Goal: Task Accomplishment & Management: Manage account settings

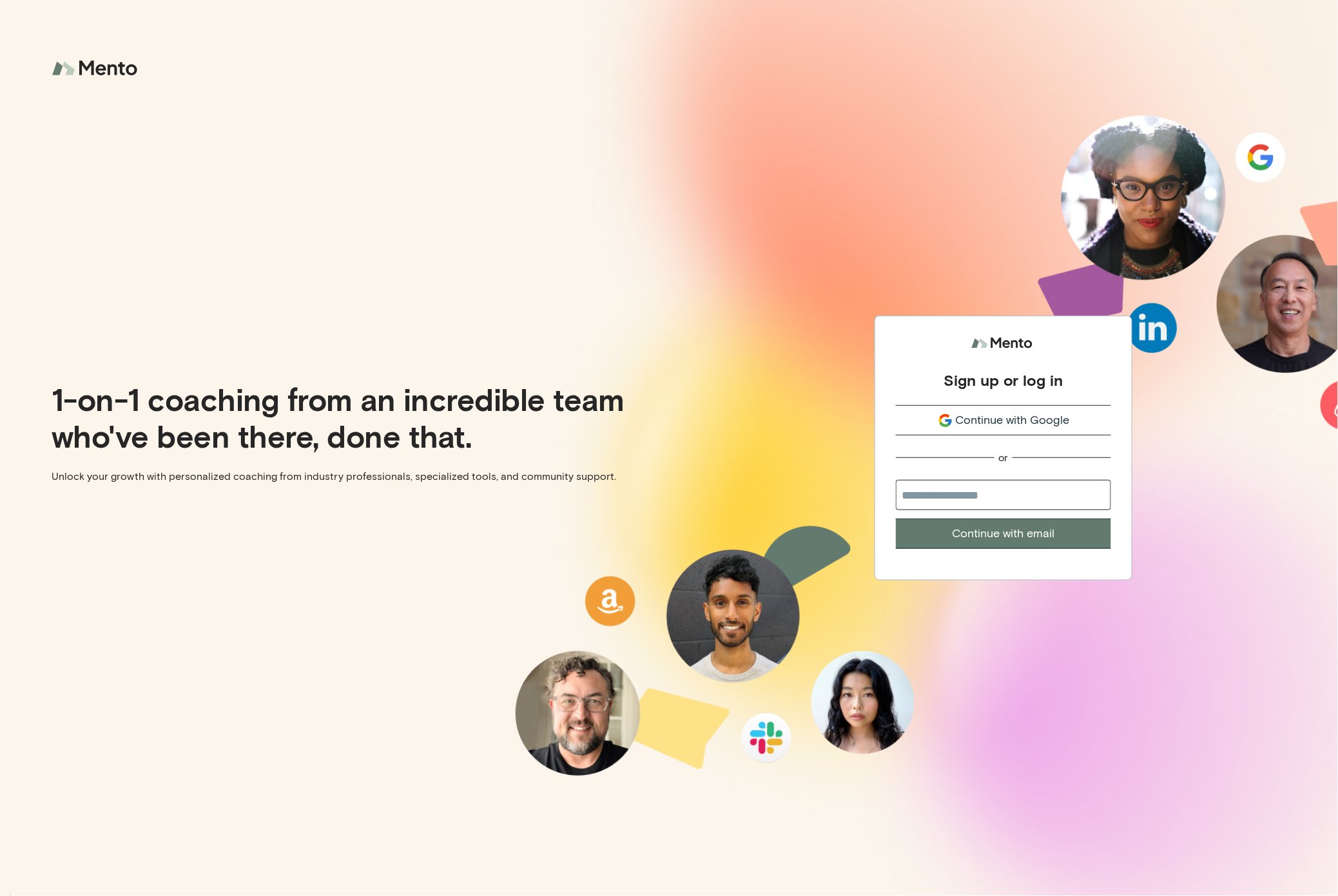
click at [974, 426] on span "Continue with Google" at bounding box center [1013, 420] width 114 height 17
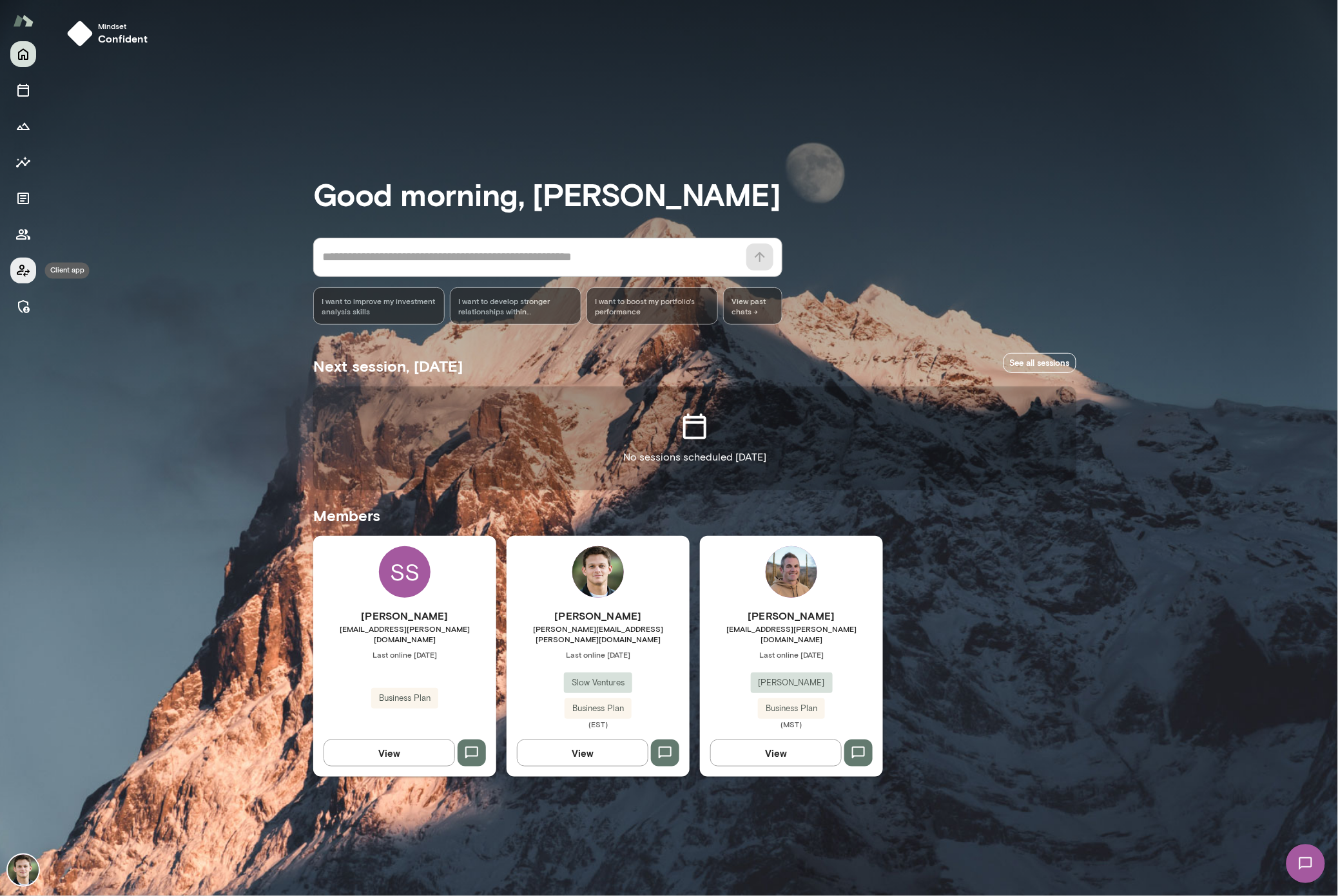
click at [25, 271] on icon "Client app" at bounding box center [23, 270] width 15 height 15
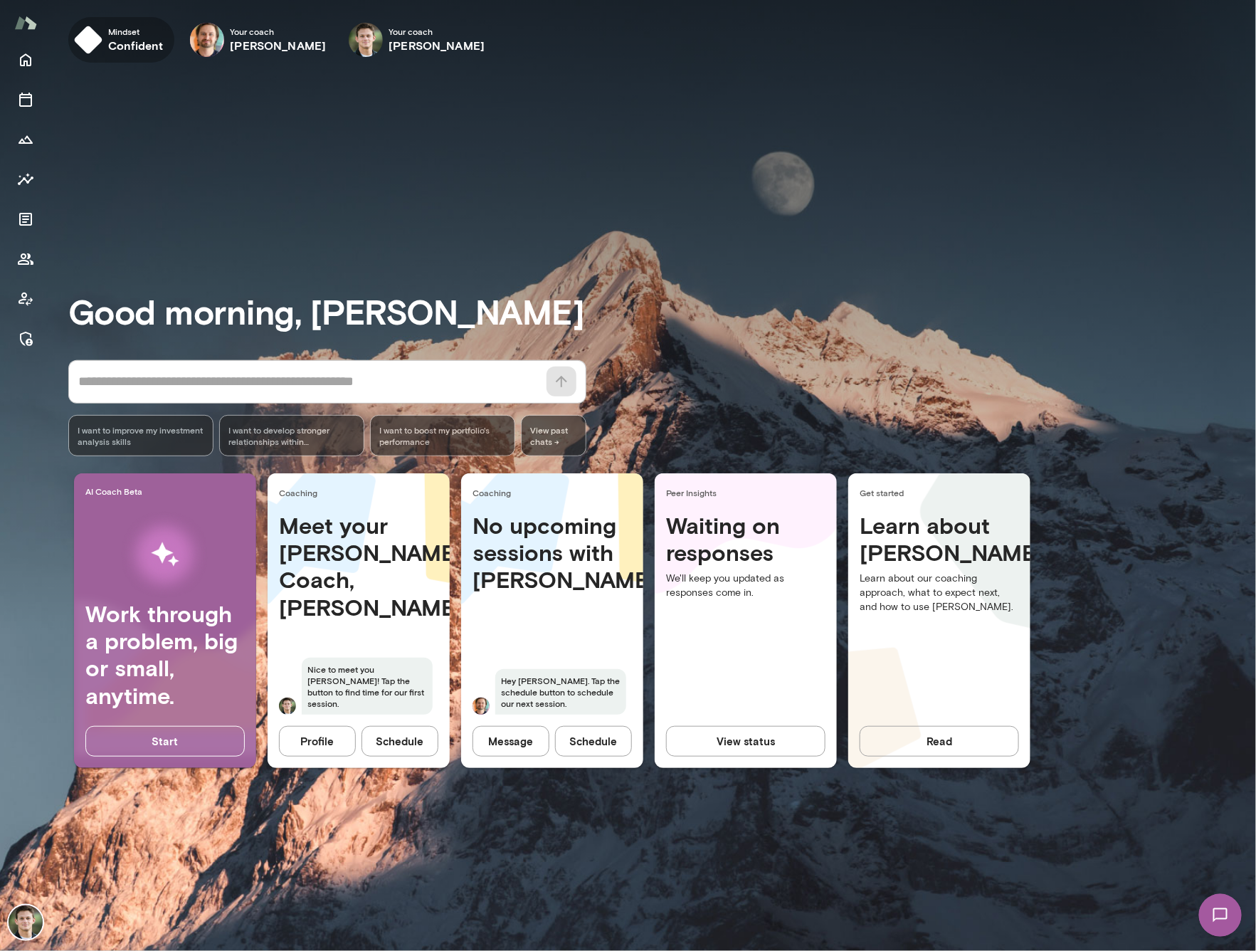
click at [108, 37] on h6 "confident" at bounding box center [135, 45] width 55 height 17
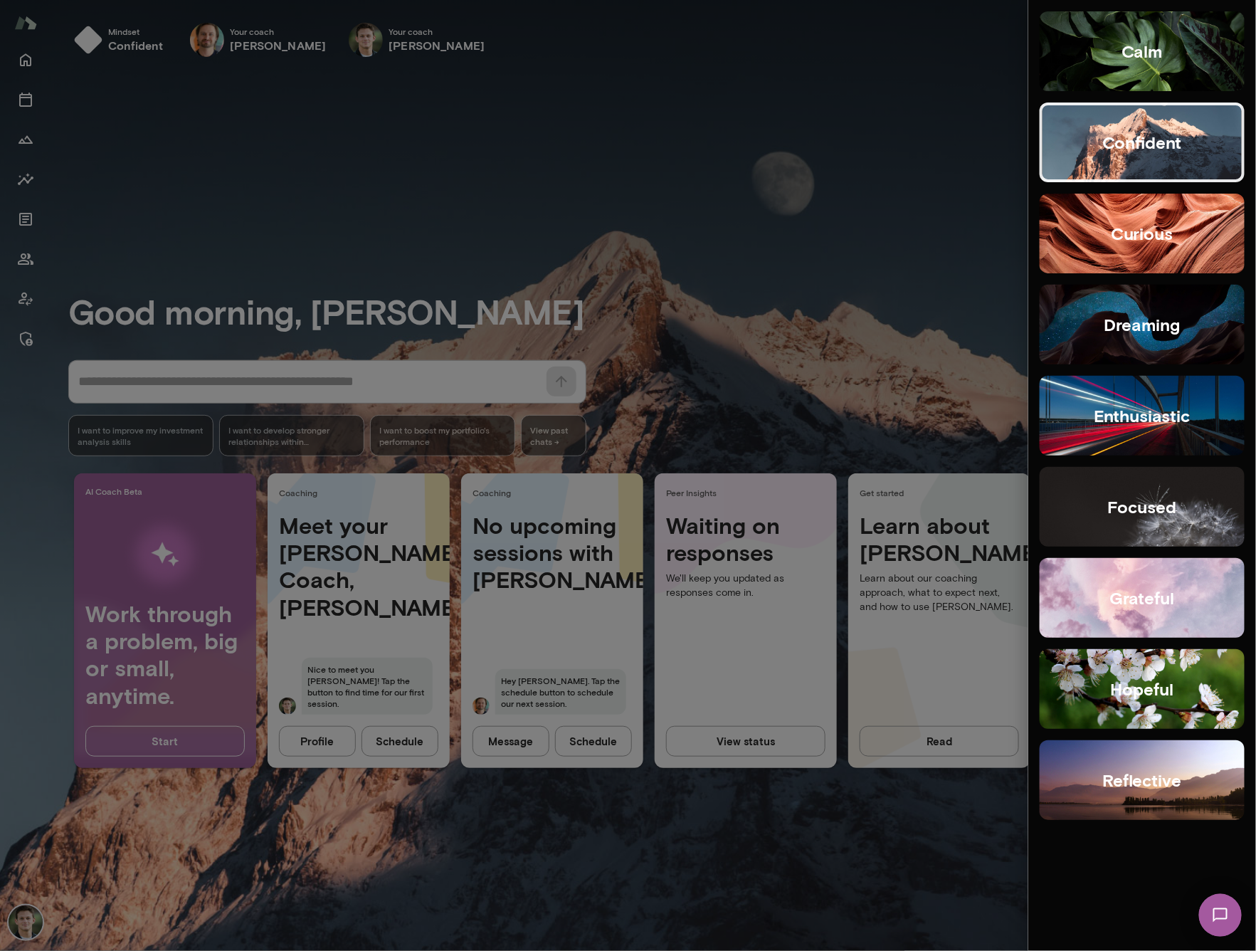
click at [1110, 426] on h5 "enthusiastic" at bounding box center [1143, 415] width 96 height 23
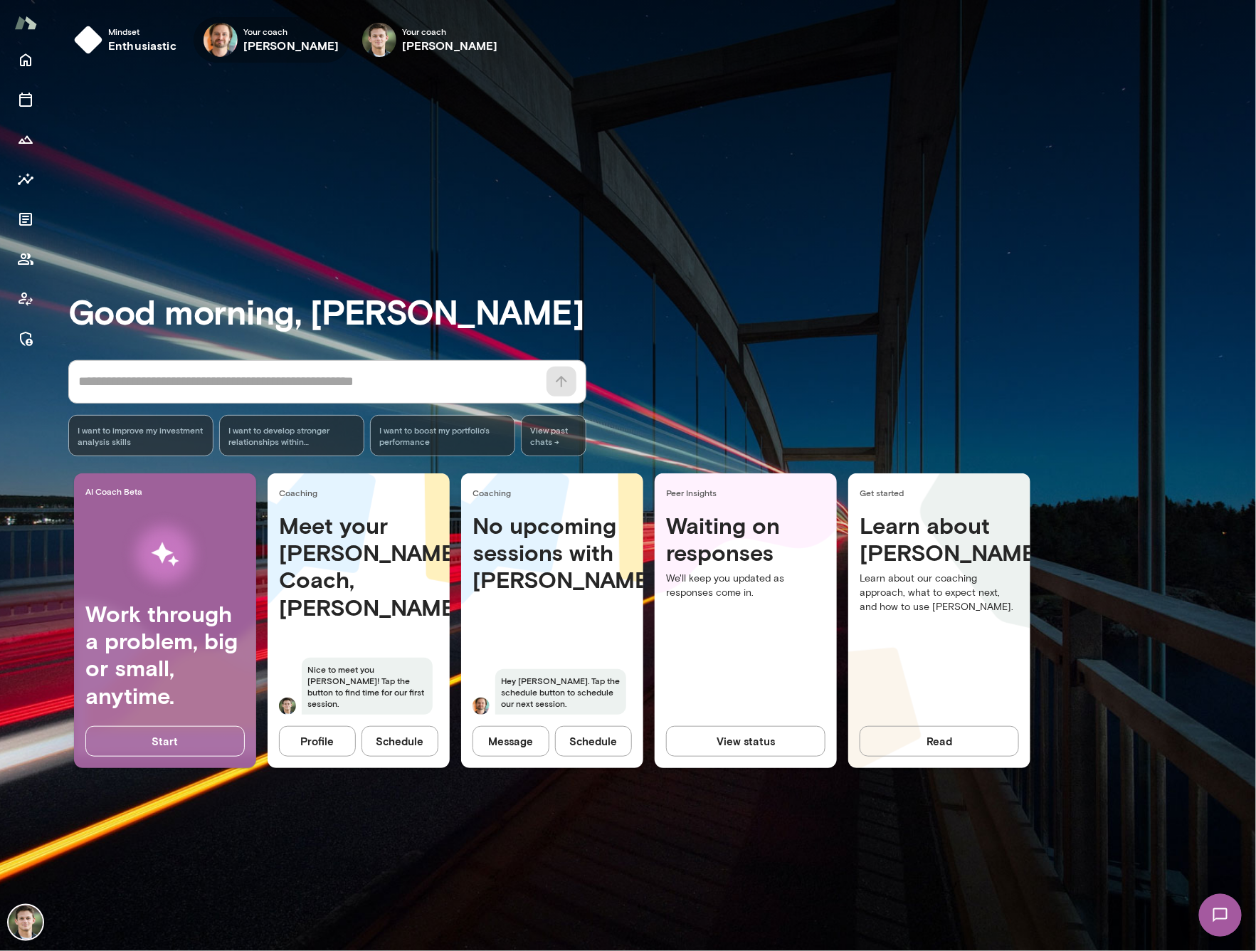
click at [253, 42] on h6 "[PERSON_NAME]" at bounding box center [291, 45] width 96 height 17
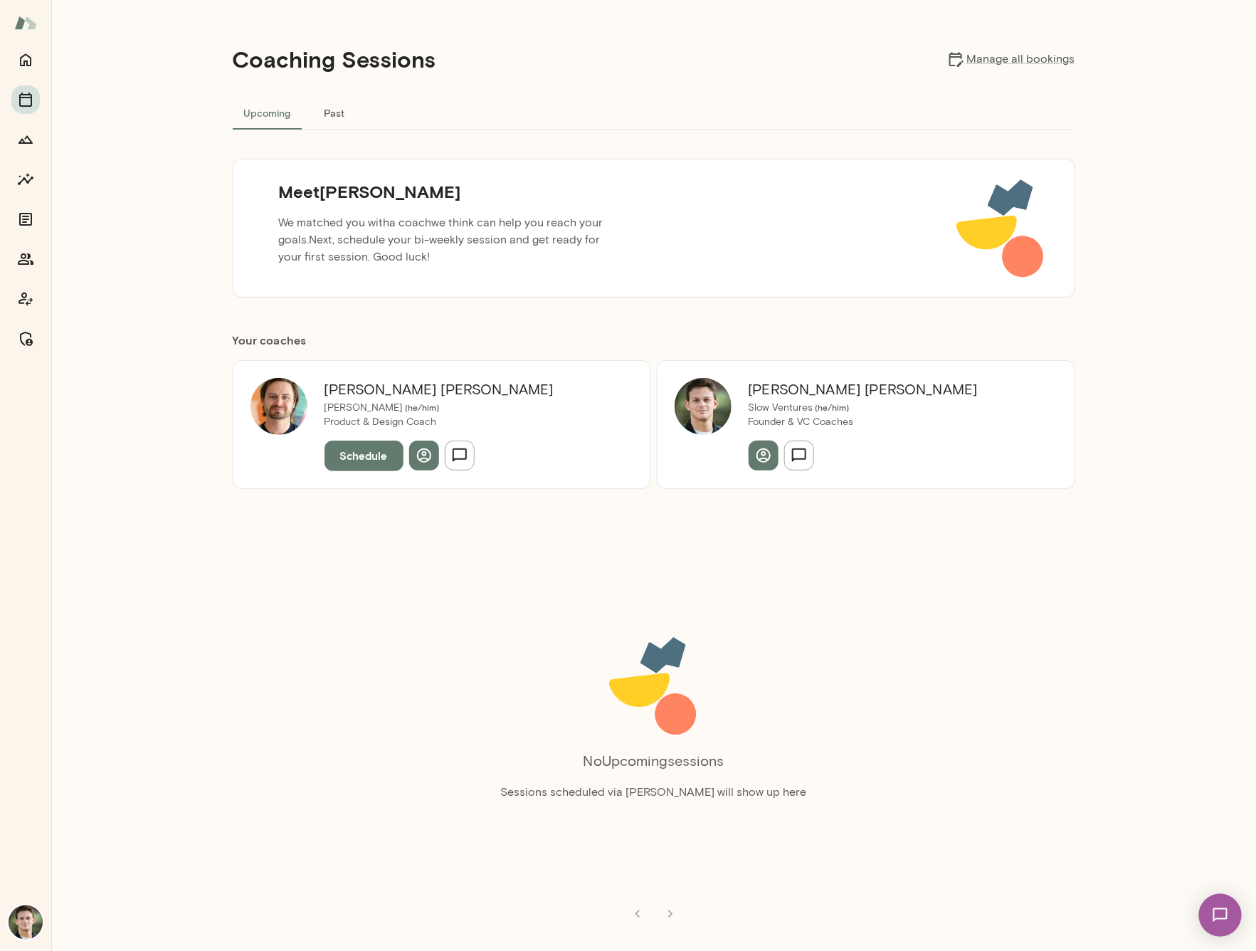
click at [361, 455] on button "Schedule" at bounding box center [364, 456] width 79 height 30
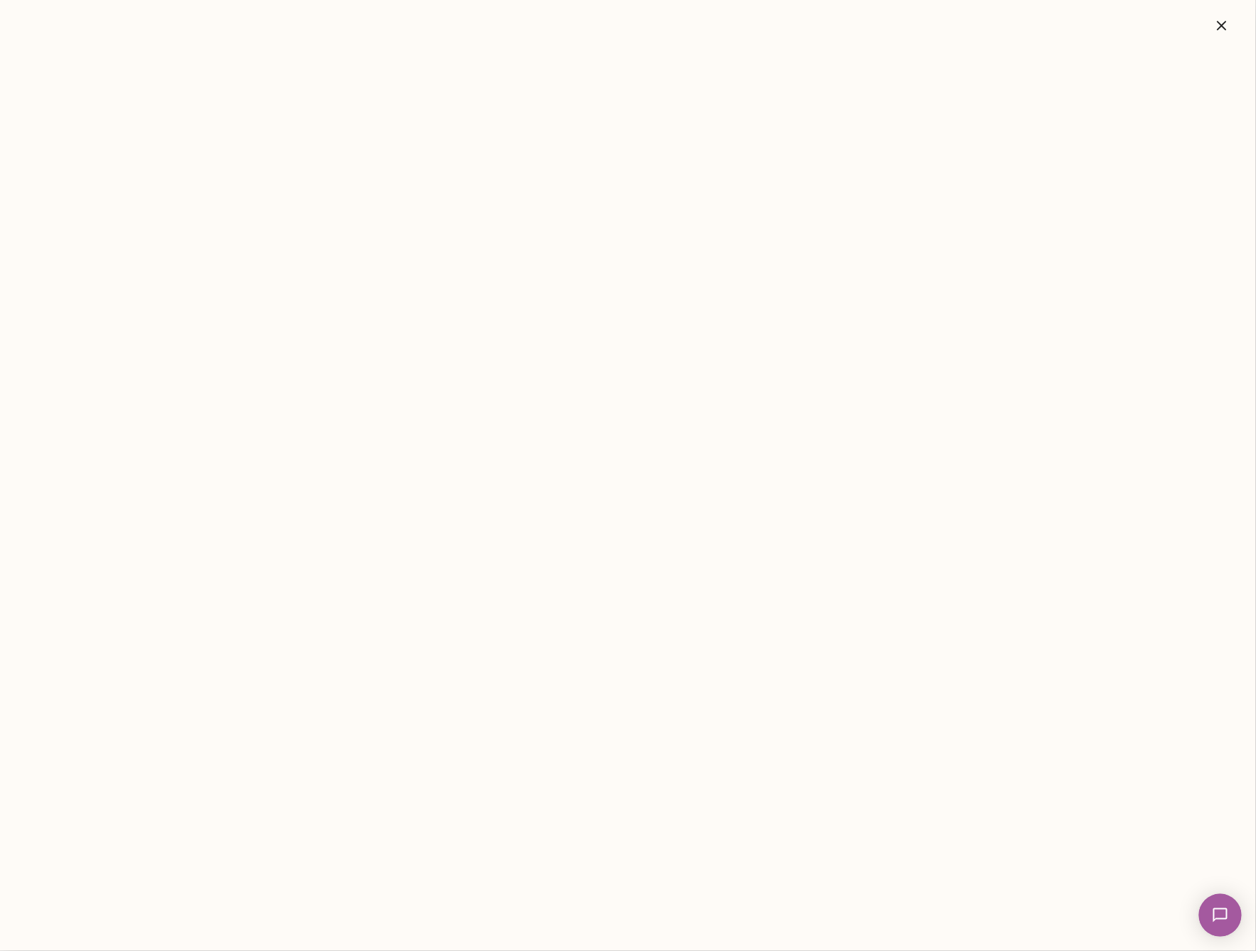
click at [1222, 31] on icon "button" at bounding box center [1222, 25] width 17 height 17
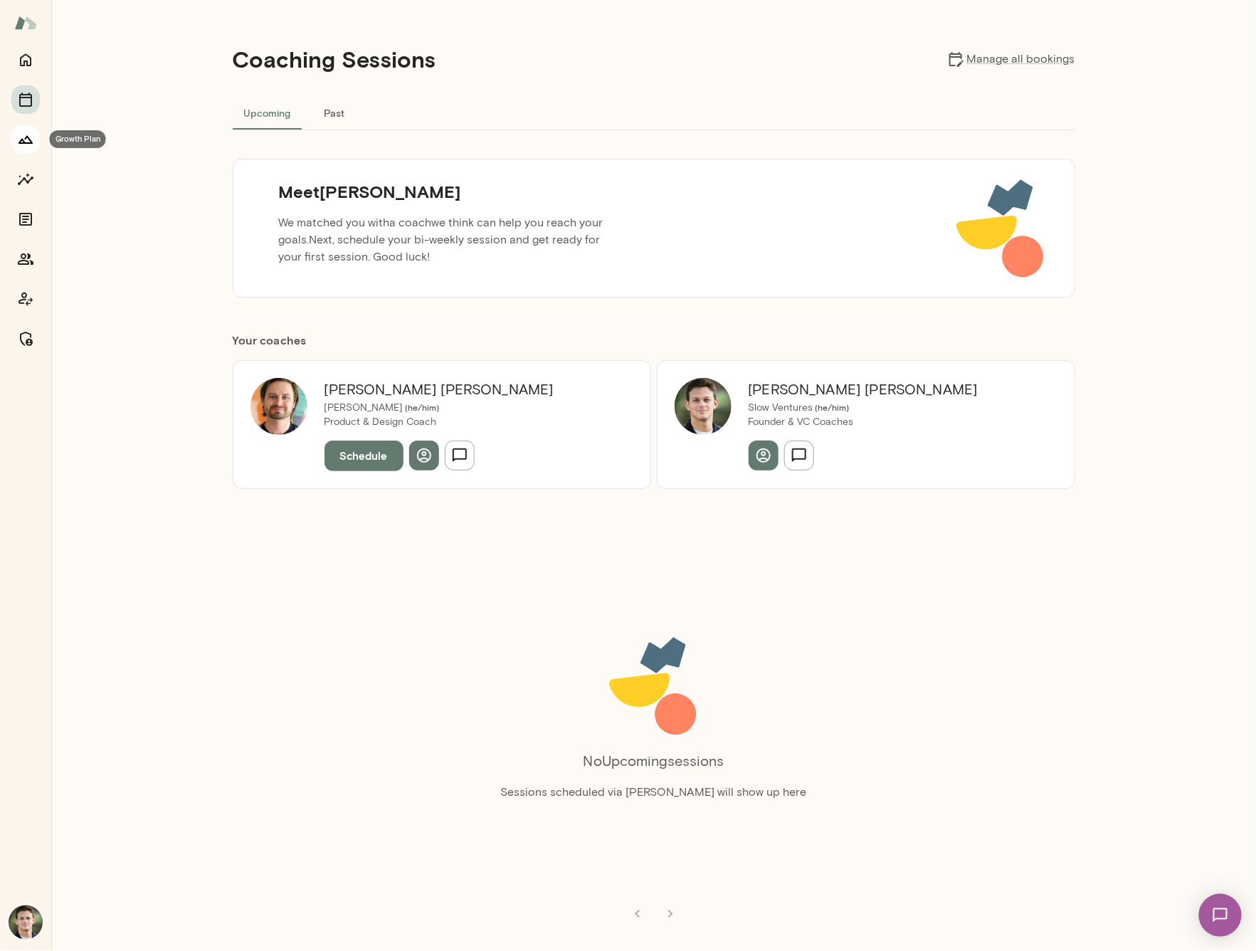
click at [33, 137] on icon "Growth Plan" at bounding box center [25, 139] width 17 height 17
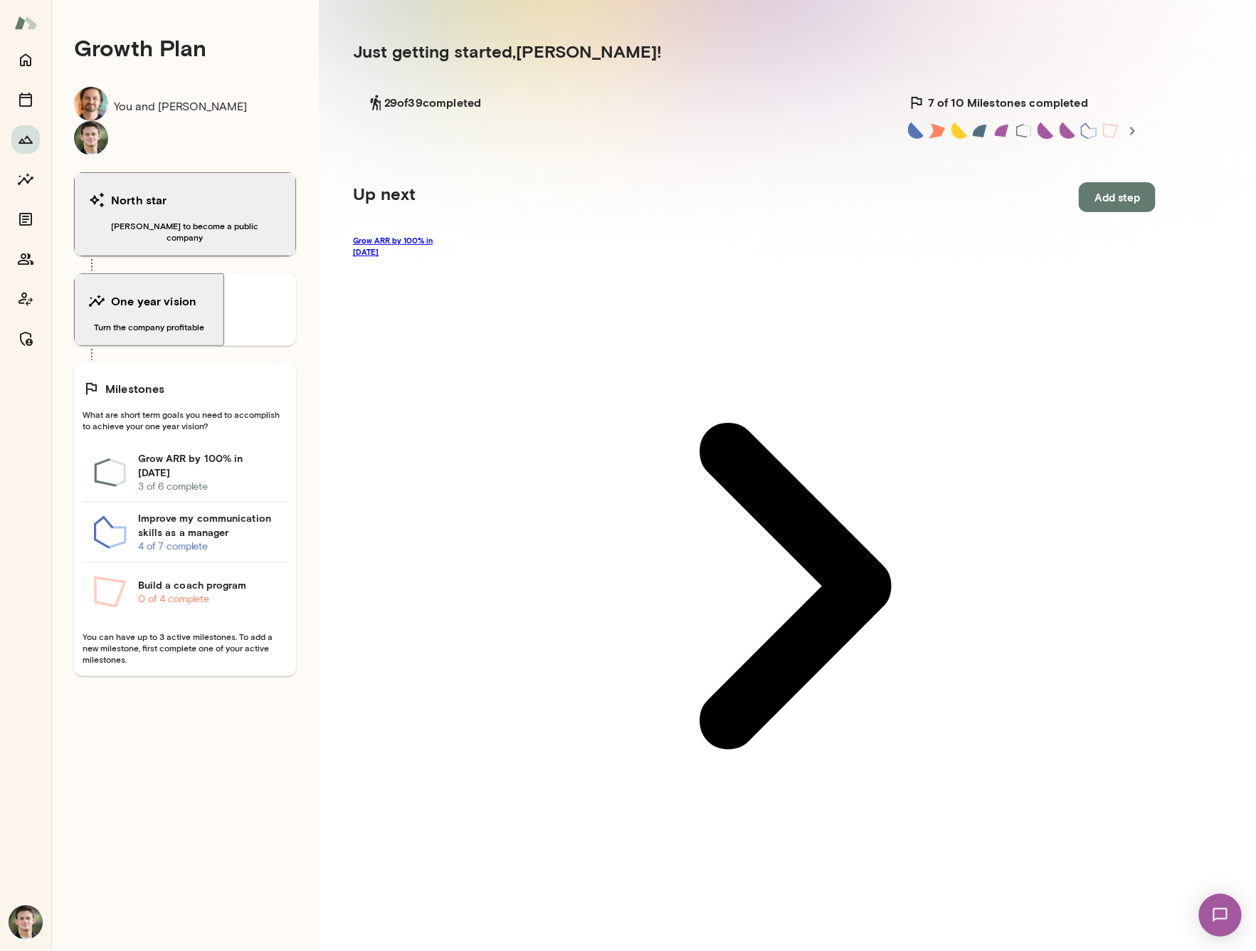
click at [443, 245] on link "Grow ARR by 100% in [DATE]" at bounding box center [754, 586] width 803 height 703
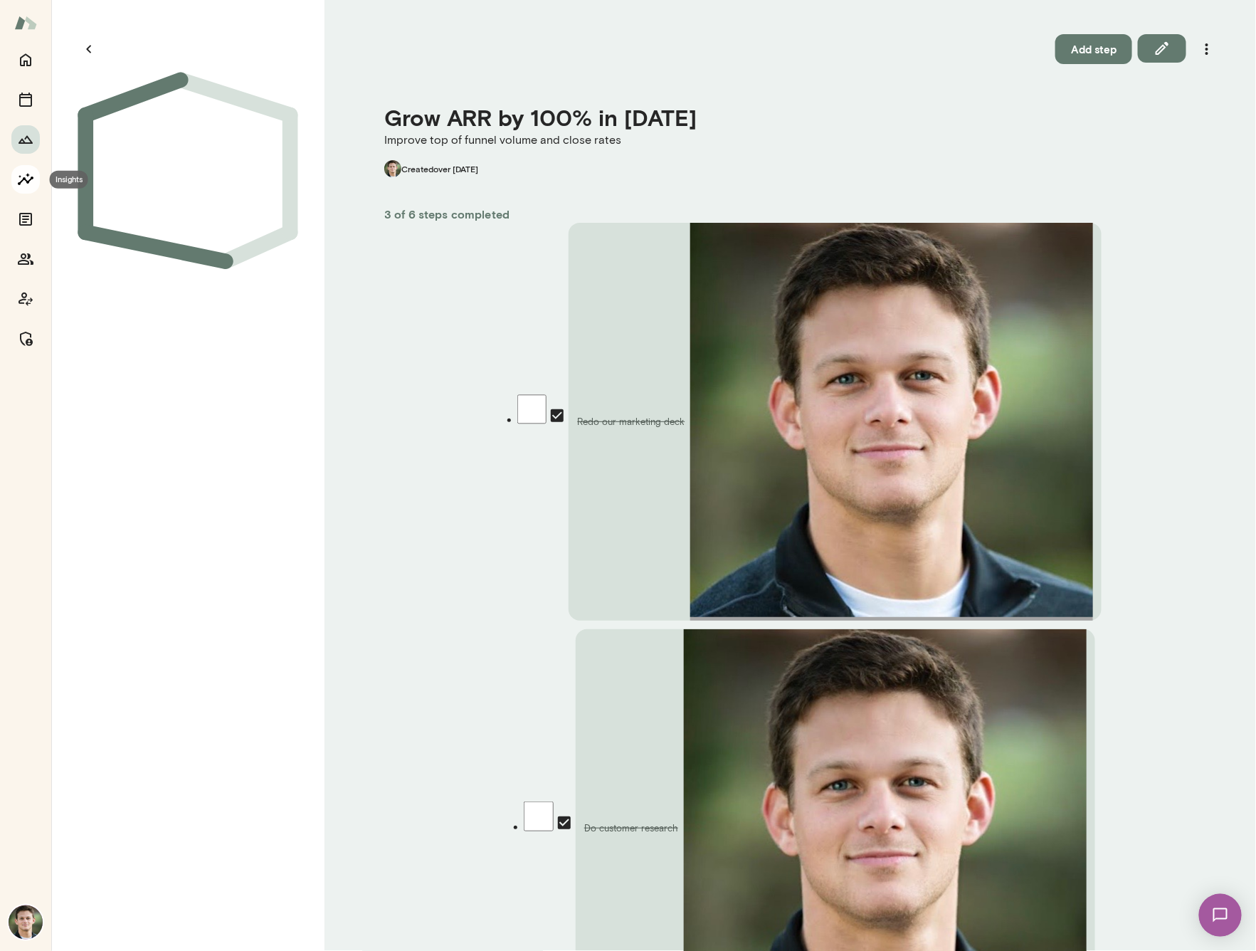
click at [31, 174] on icon "Insights" at bounding box center [25, 179] width 17 height 17
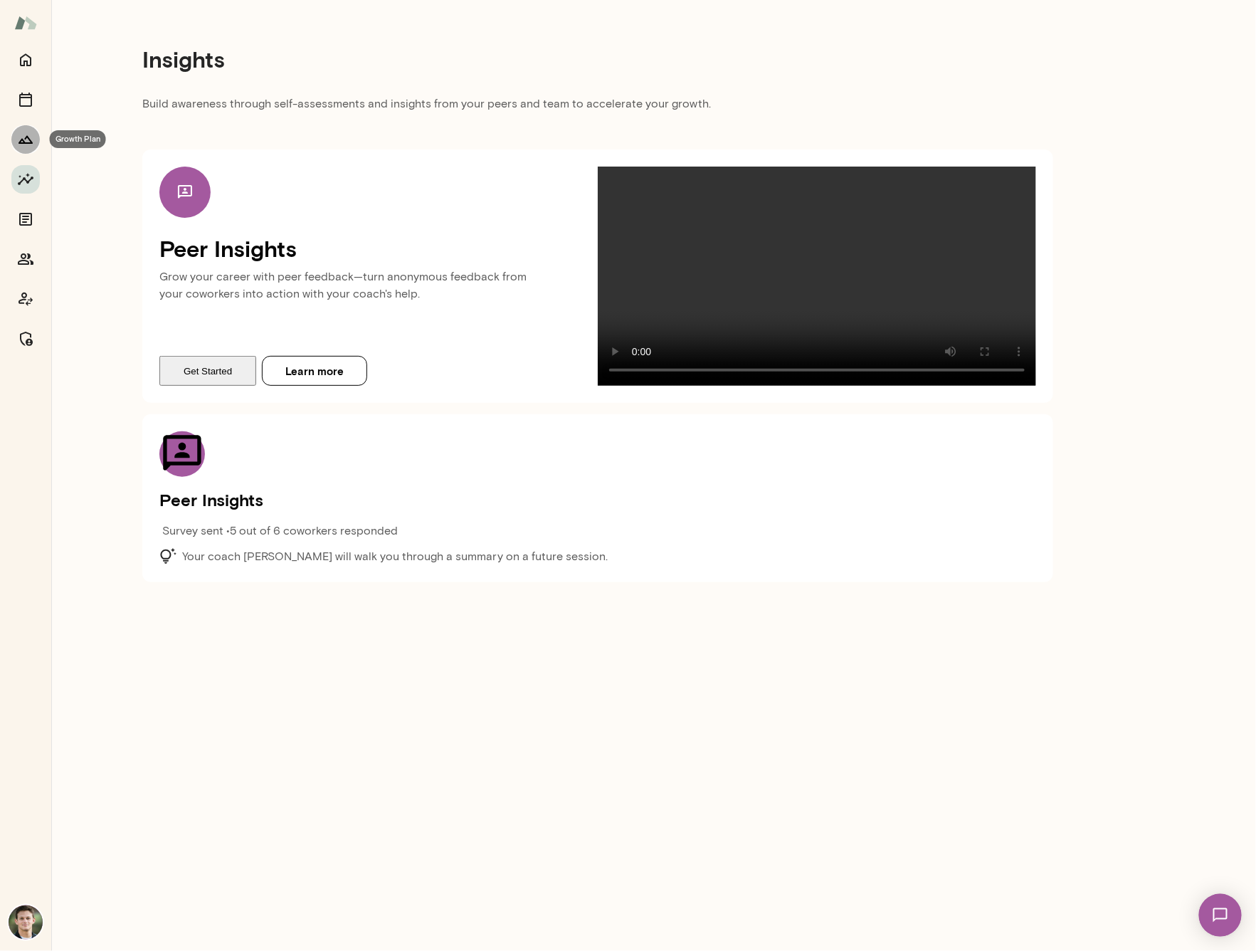
click at [34, 130] on button "Growth Plan" at bounding box center [25, 139] width 28 height 28
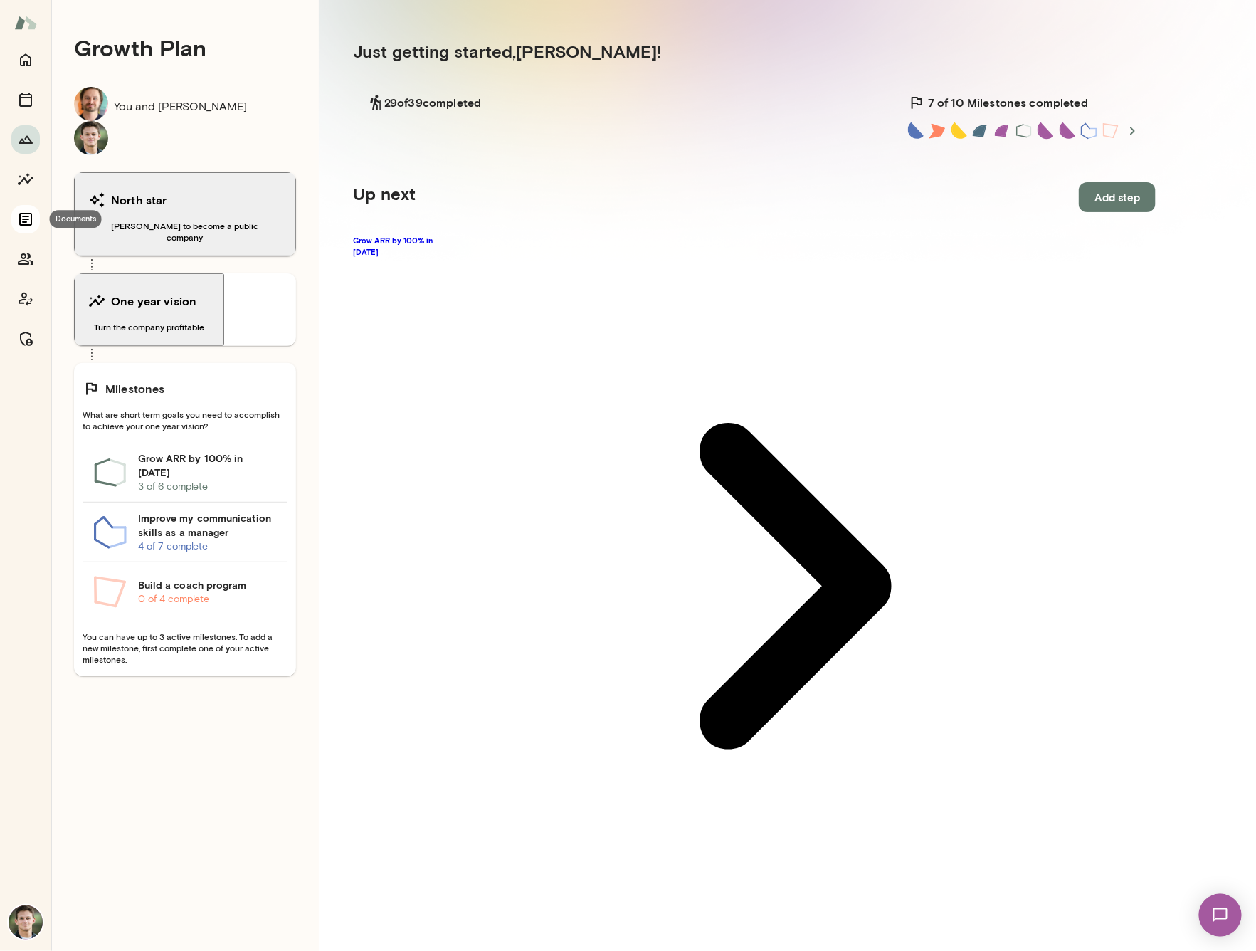
click at [22, 219] on icon "Documents" at bounding box center [25, 219] width 13 height 13
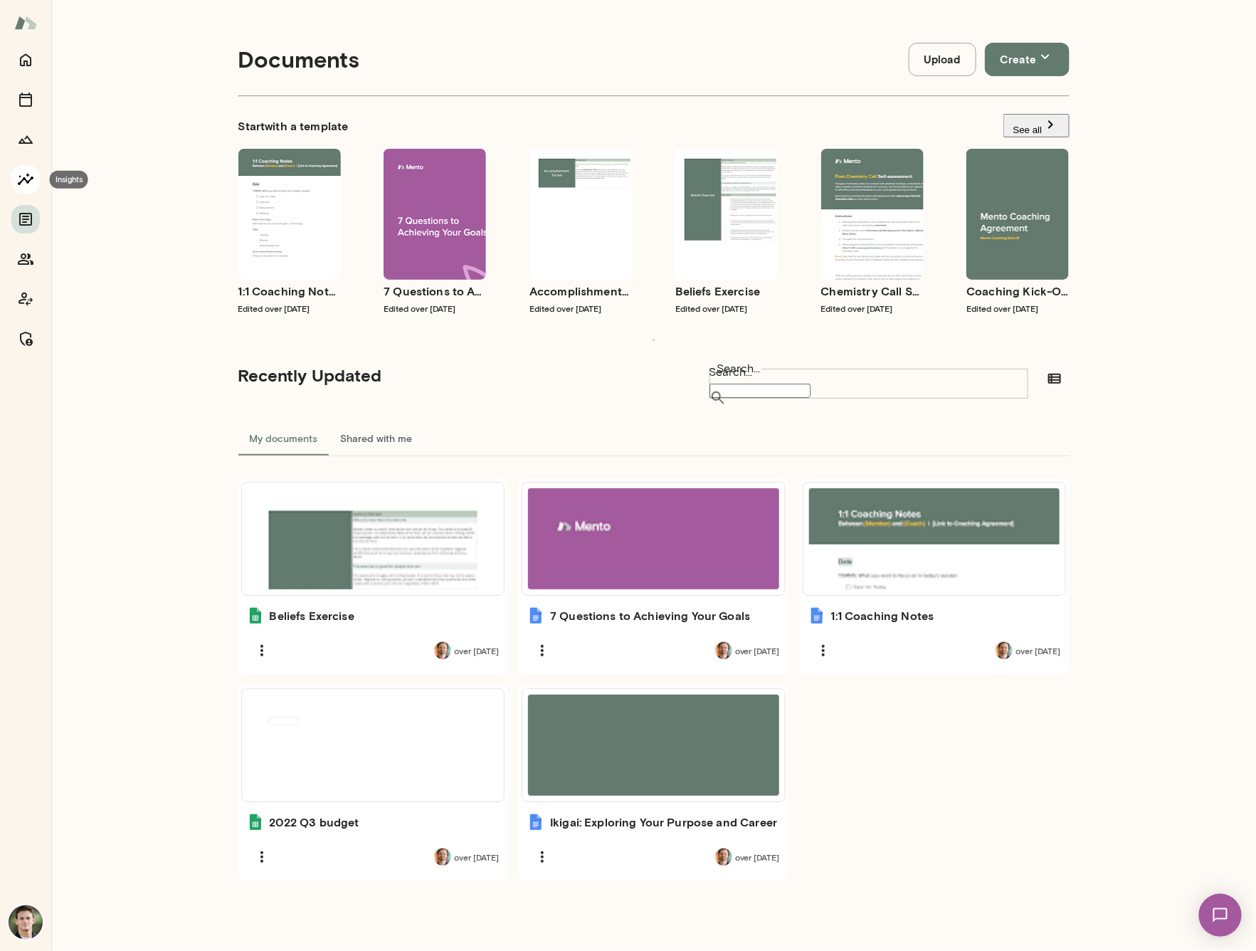
click at [20, 180] on icon "Insights" at bounding box center [25, 179] width 17 height 17
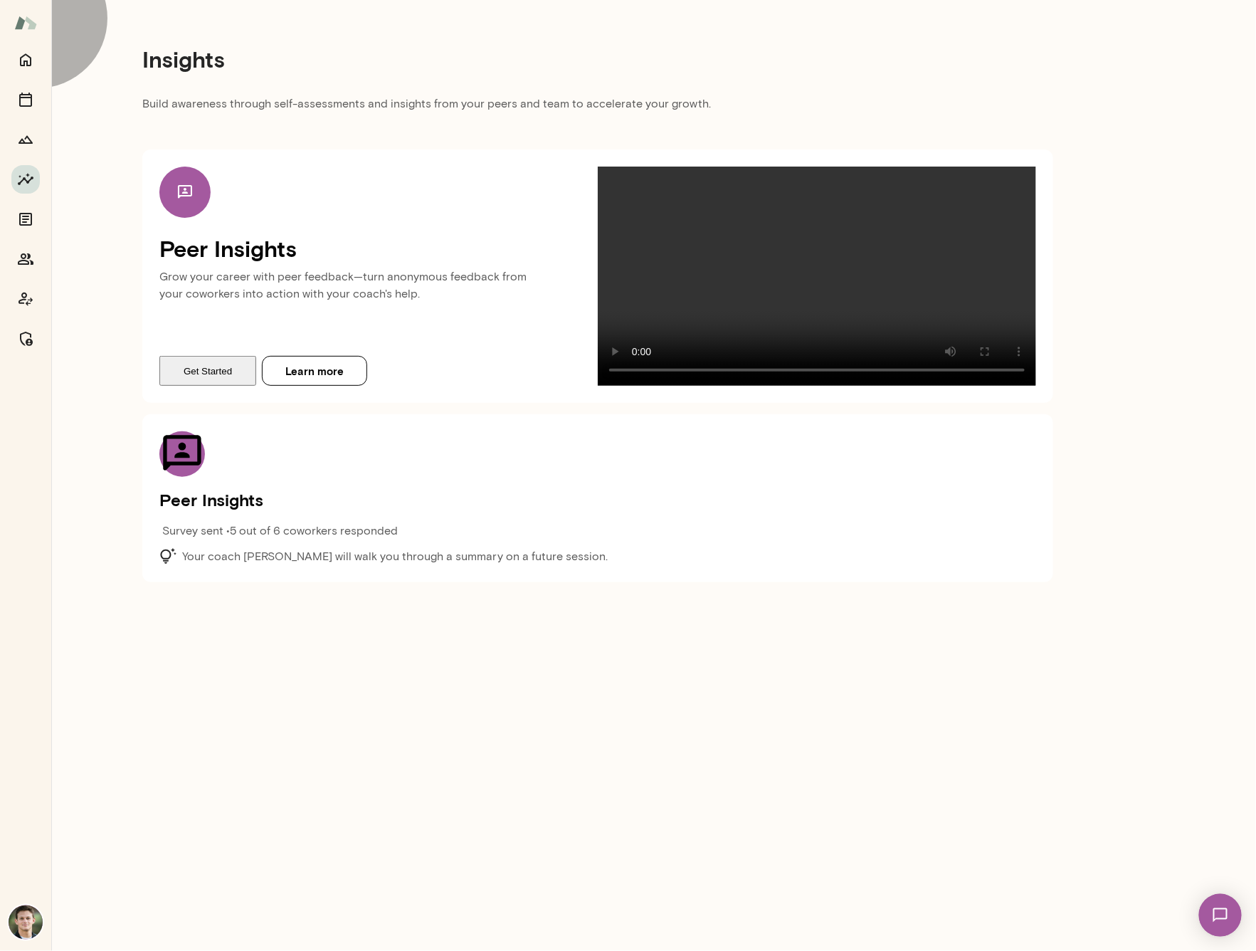
click at [196, 386] on button "Get Started" at bounding box center [207, 371] width 97 height 30
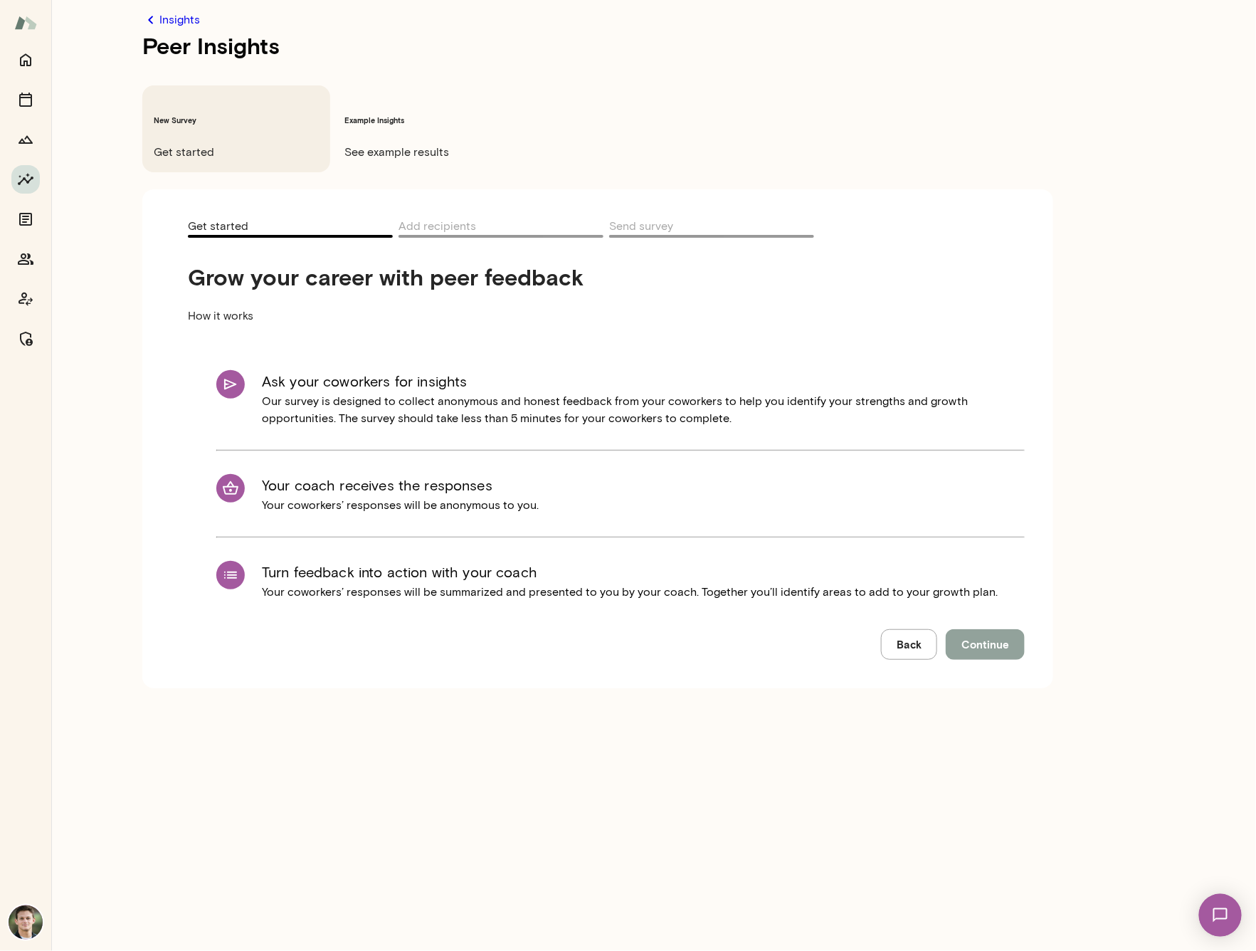
click at [957, 629] on button "Continue" at bounding box center [985, 644] width 79 height 30
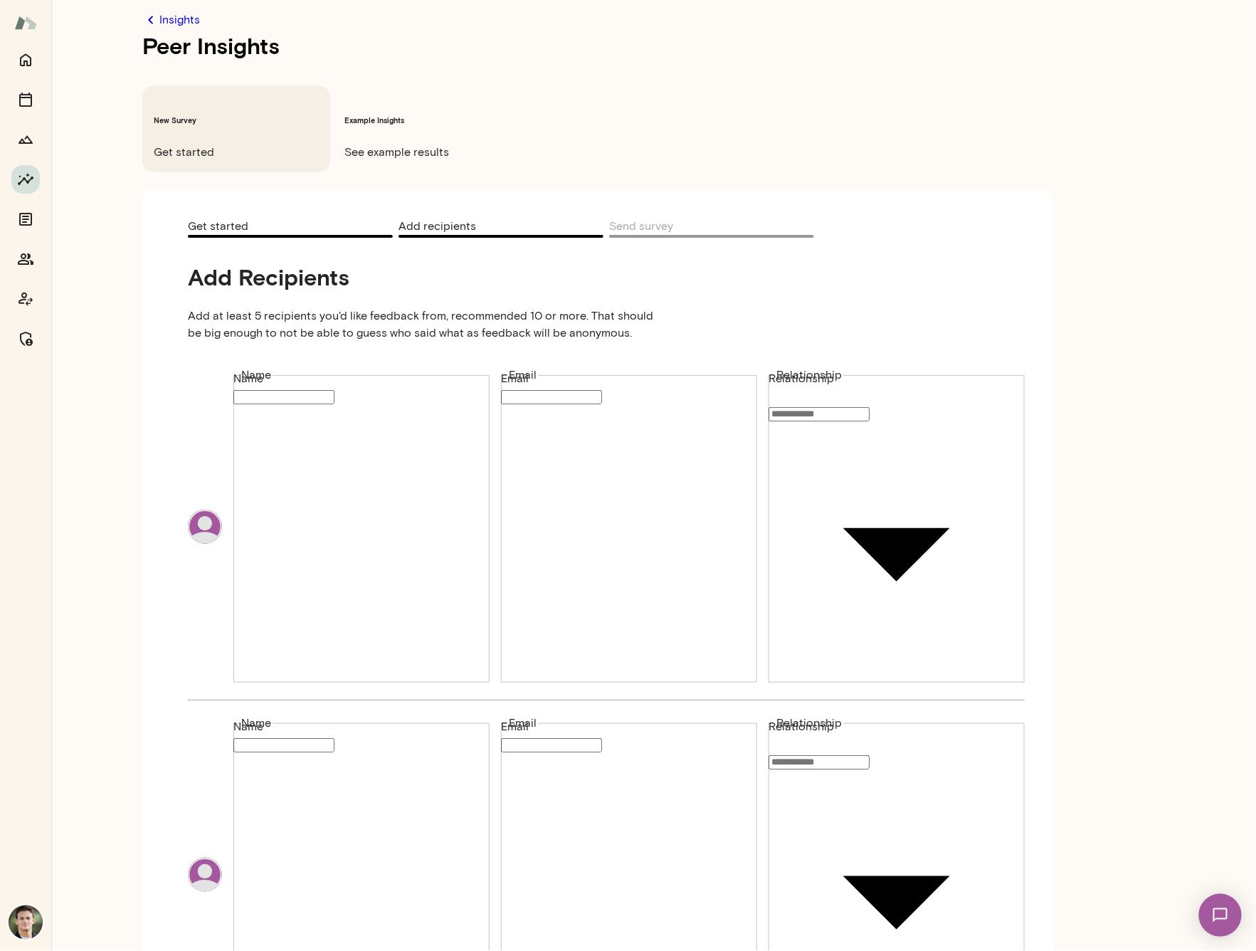
click at [335, 390] on input "Name" at bounding box center [283, 397] width 101 height 14
click at [541, 390] on input "Email" at bounding box center [551, 397] width 101 height 14
click at [831, 125] on div "Insights Peer Insights New Survey Get started Example Insights See example resu…" at bounding box center [628, 62] width 1256 height 125
click at [900, 11] on div at bounding box center [628, 11] width 1256 height 0
click at [426, 115] on h6 "Example Insights" at bounding box center [427, 120] width 165 height 11
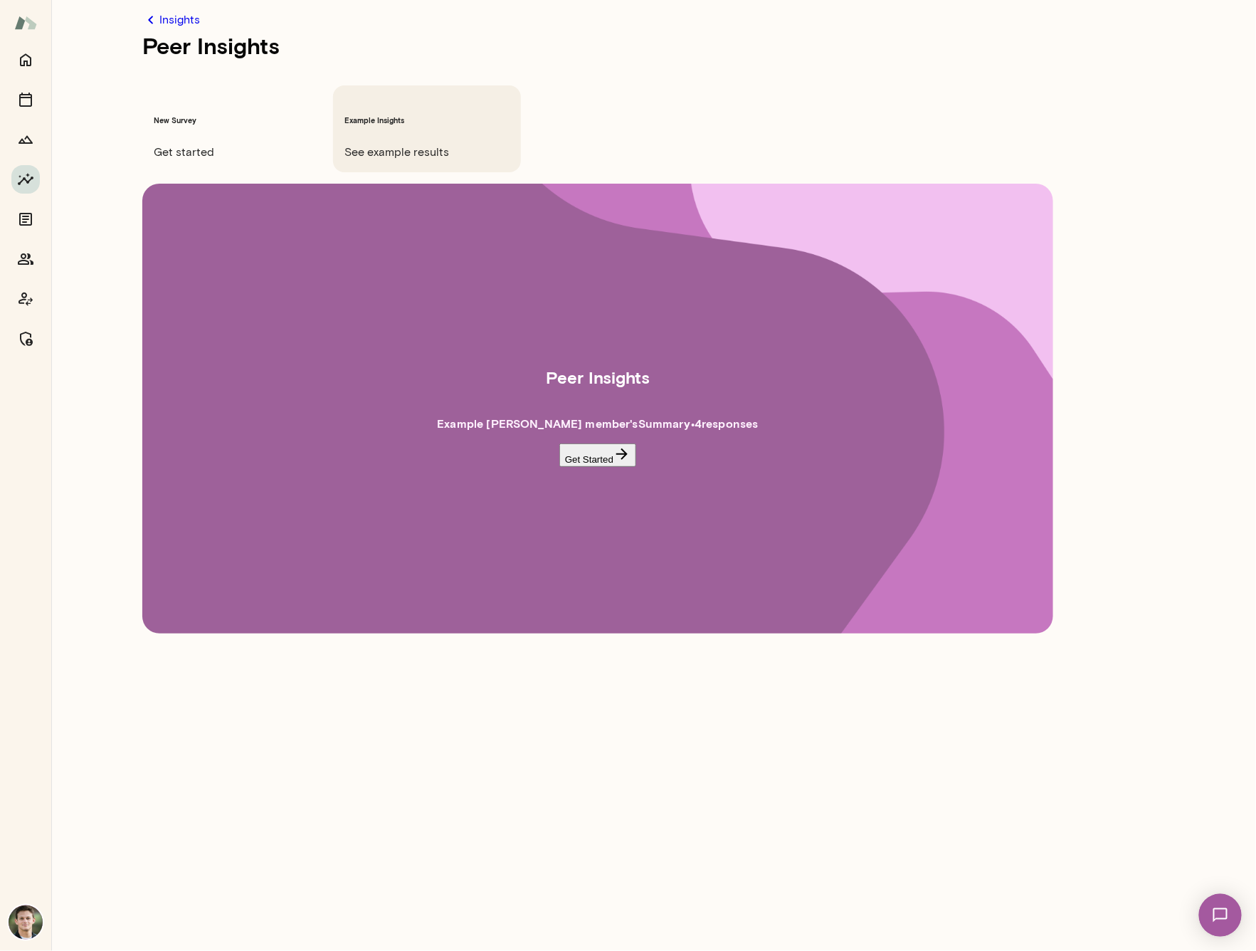
click at [596, 443] on button "Get Started" at bounding box center [597, 454] width 77 height 23
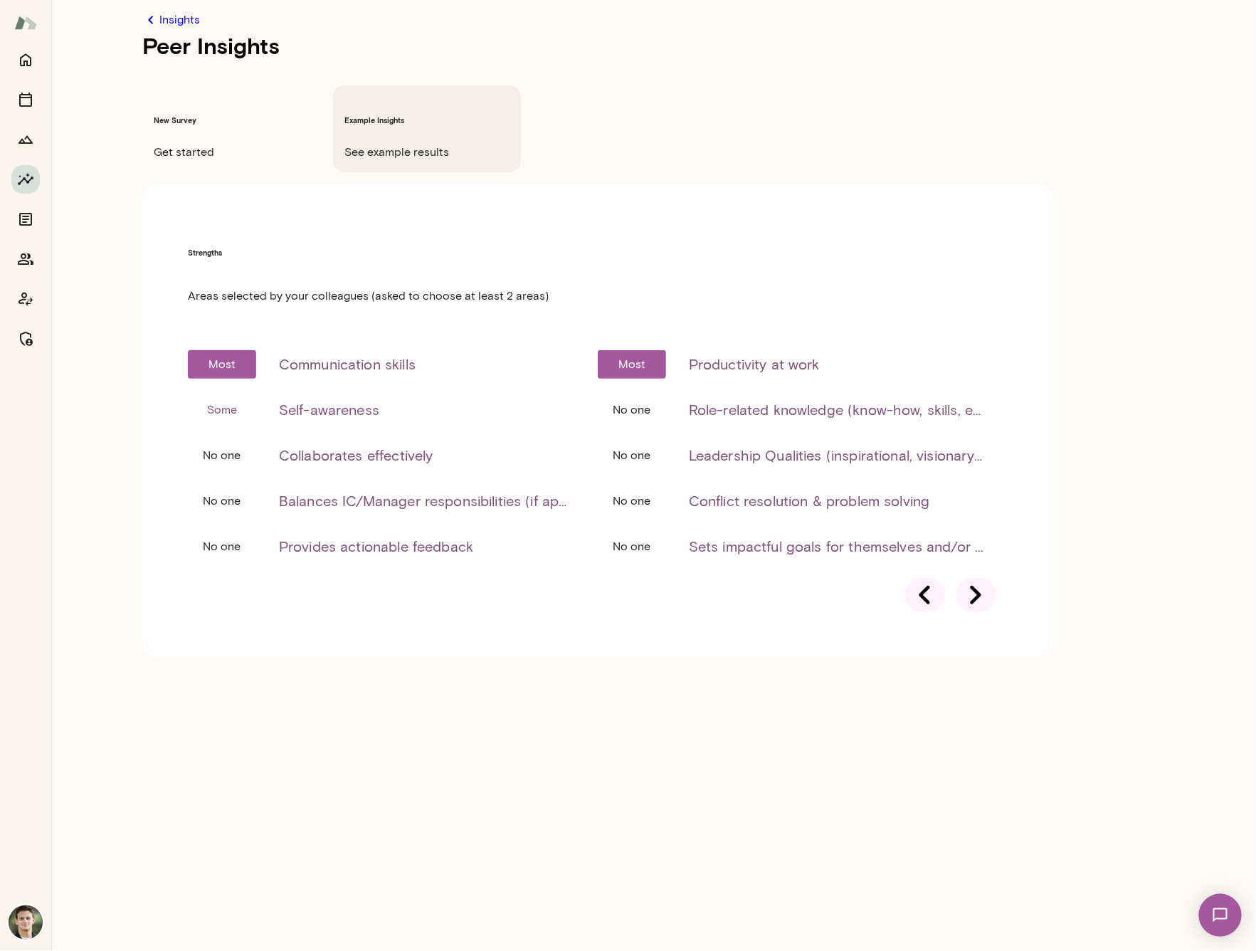
click at [989, 578] on div at bounding box center [977, 595] width 40 height 34
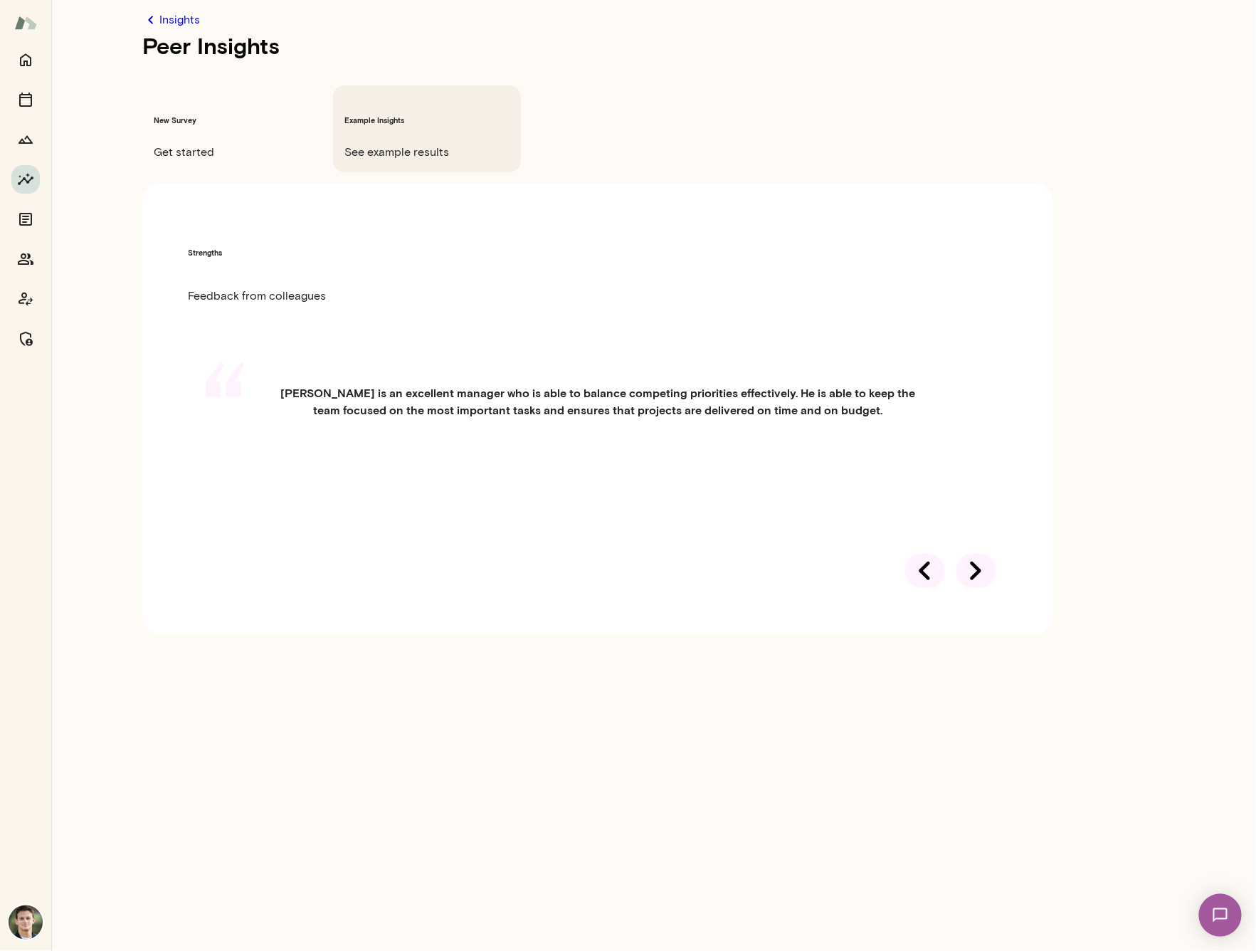
click at [989, 554] on div at bounding box center [977, 571] width 40 height 34
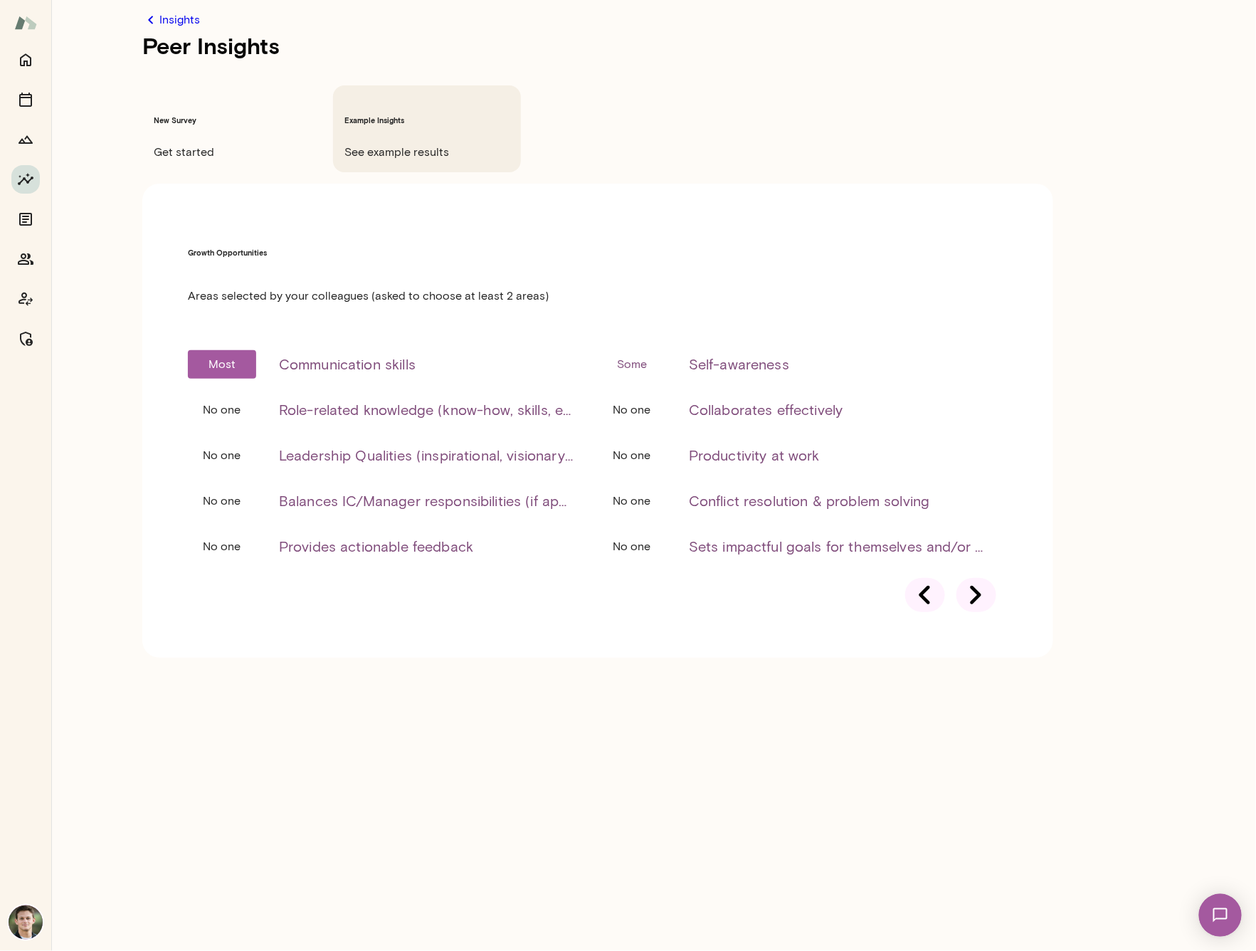
click at [989, 578] on div at bounding box center [977, 595] width 40 height 34
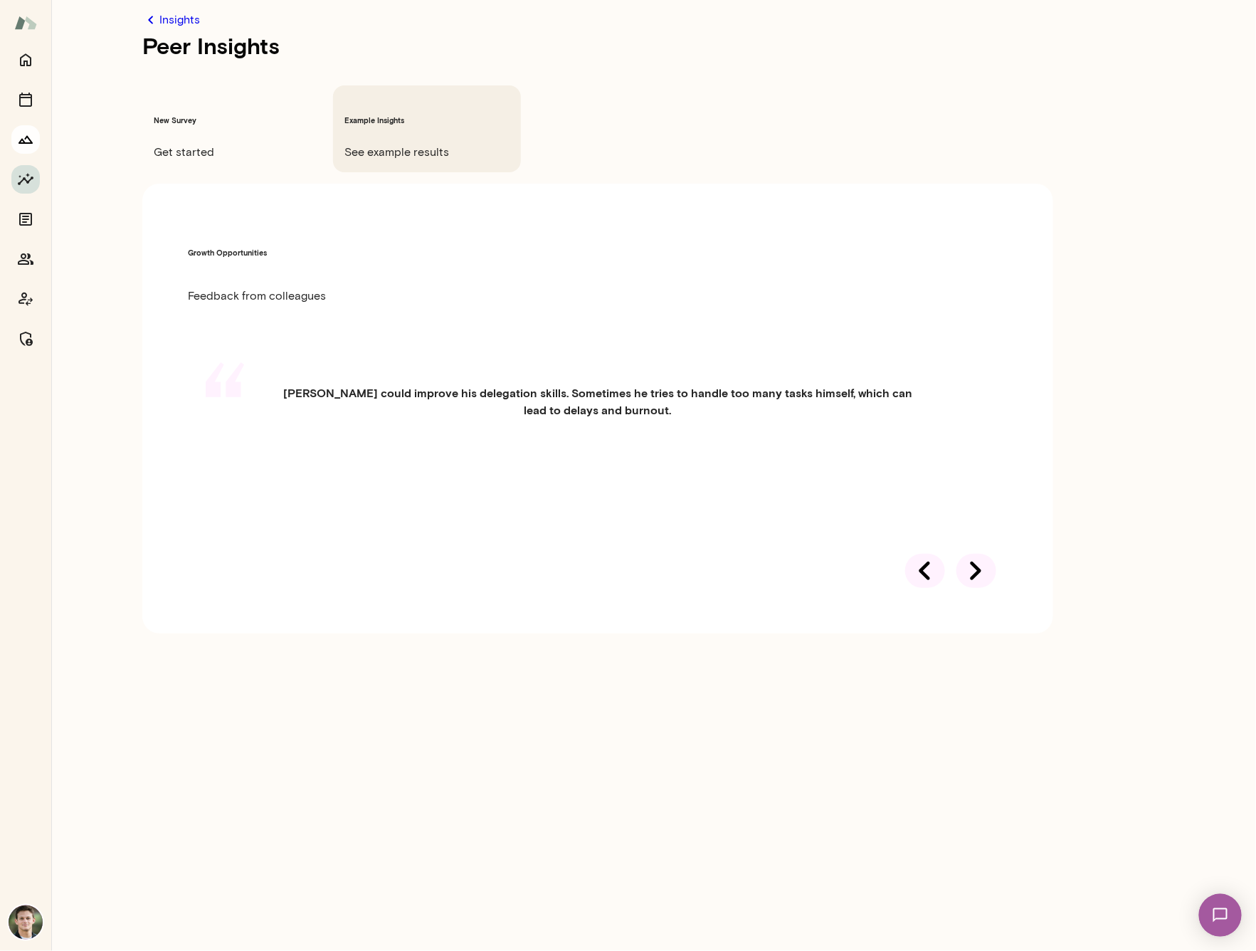
click at [37, 146] on button "Growth Plan" at bounding box center [25, 139] width 28 height 28
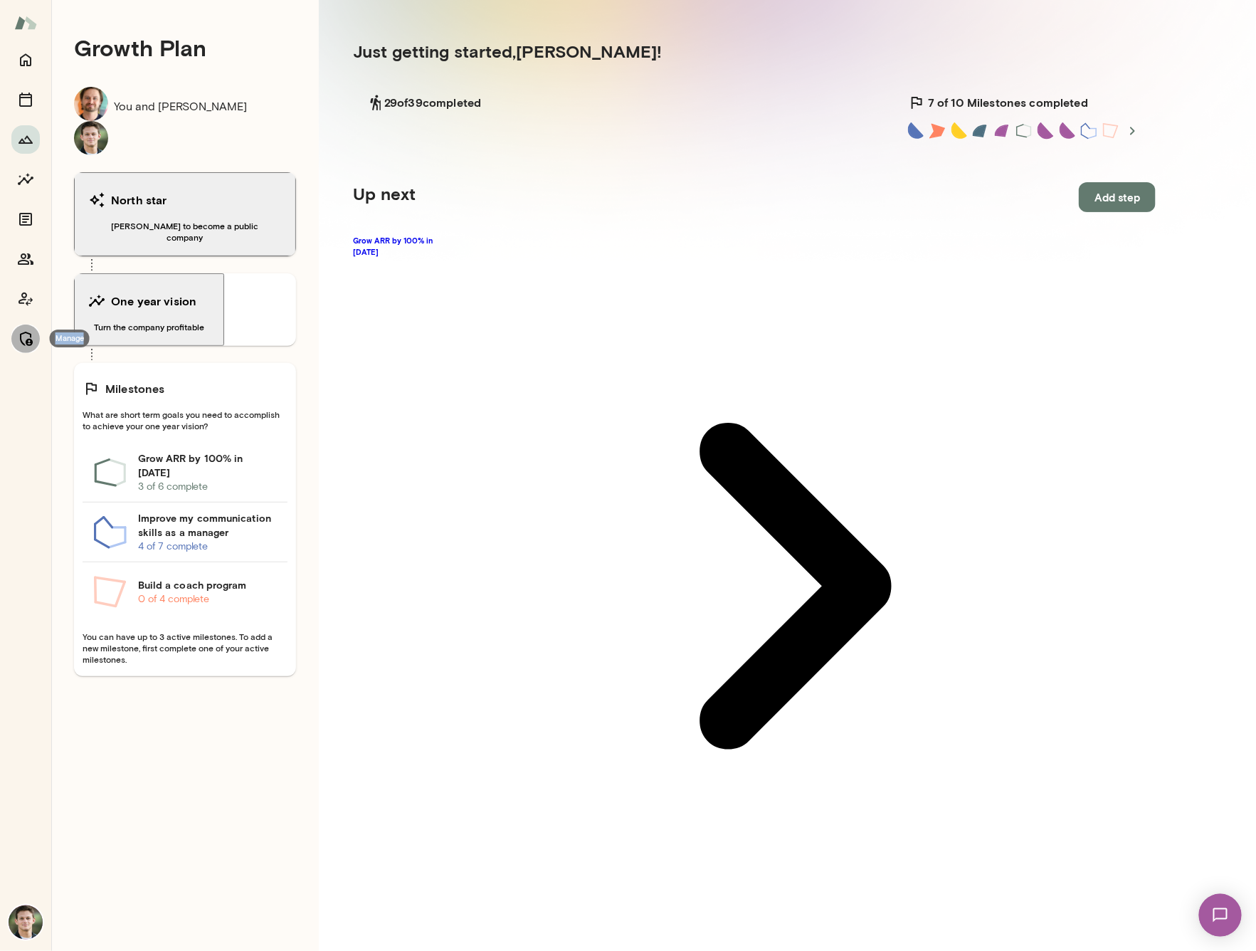
click at [29, 333] on icon "Manage" at bounding box center [26, 339] width 13 height 14
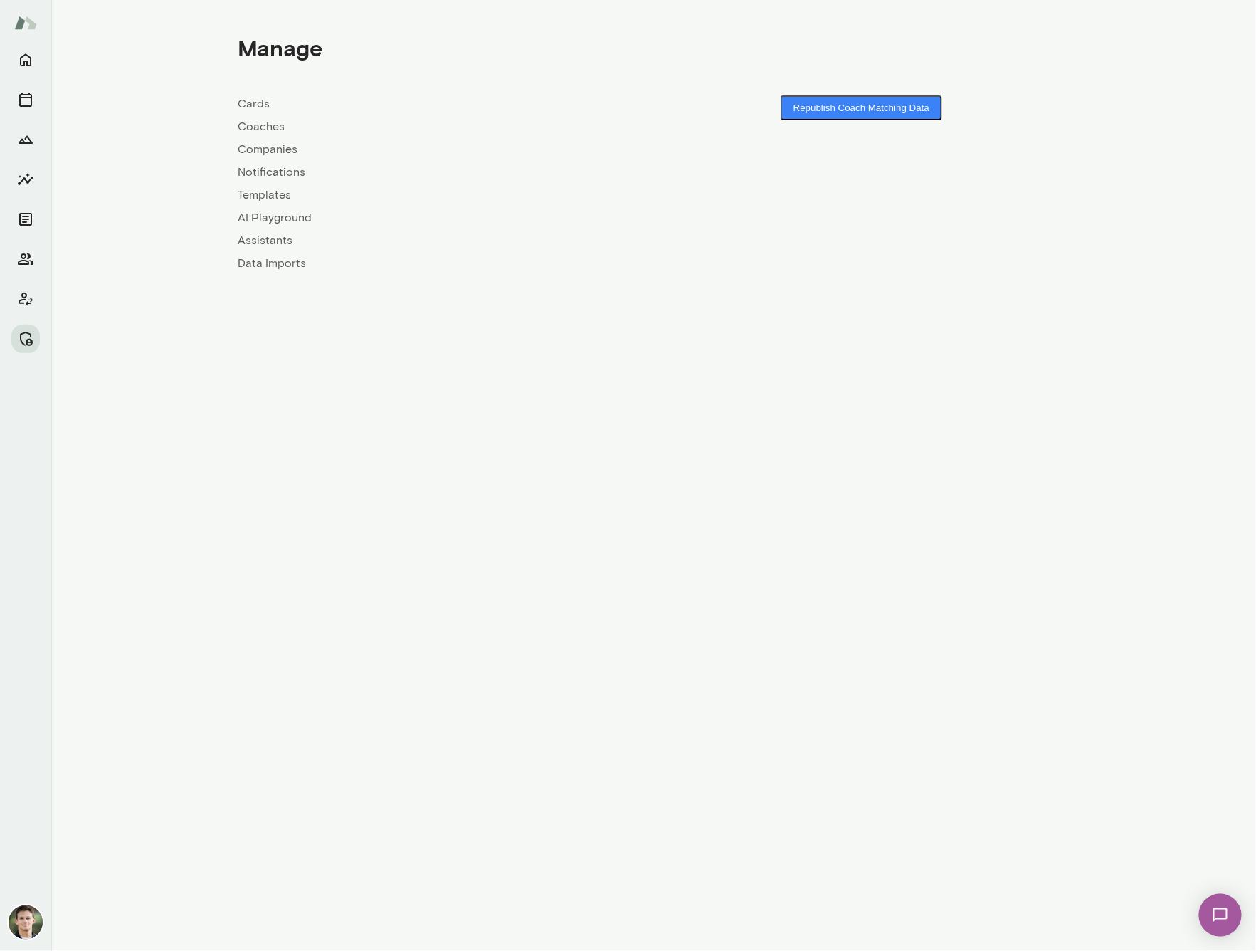
click at [273, 149] on link "Companies" at bounding box center [446, 149] width 416 height 17
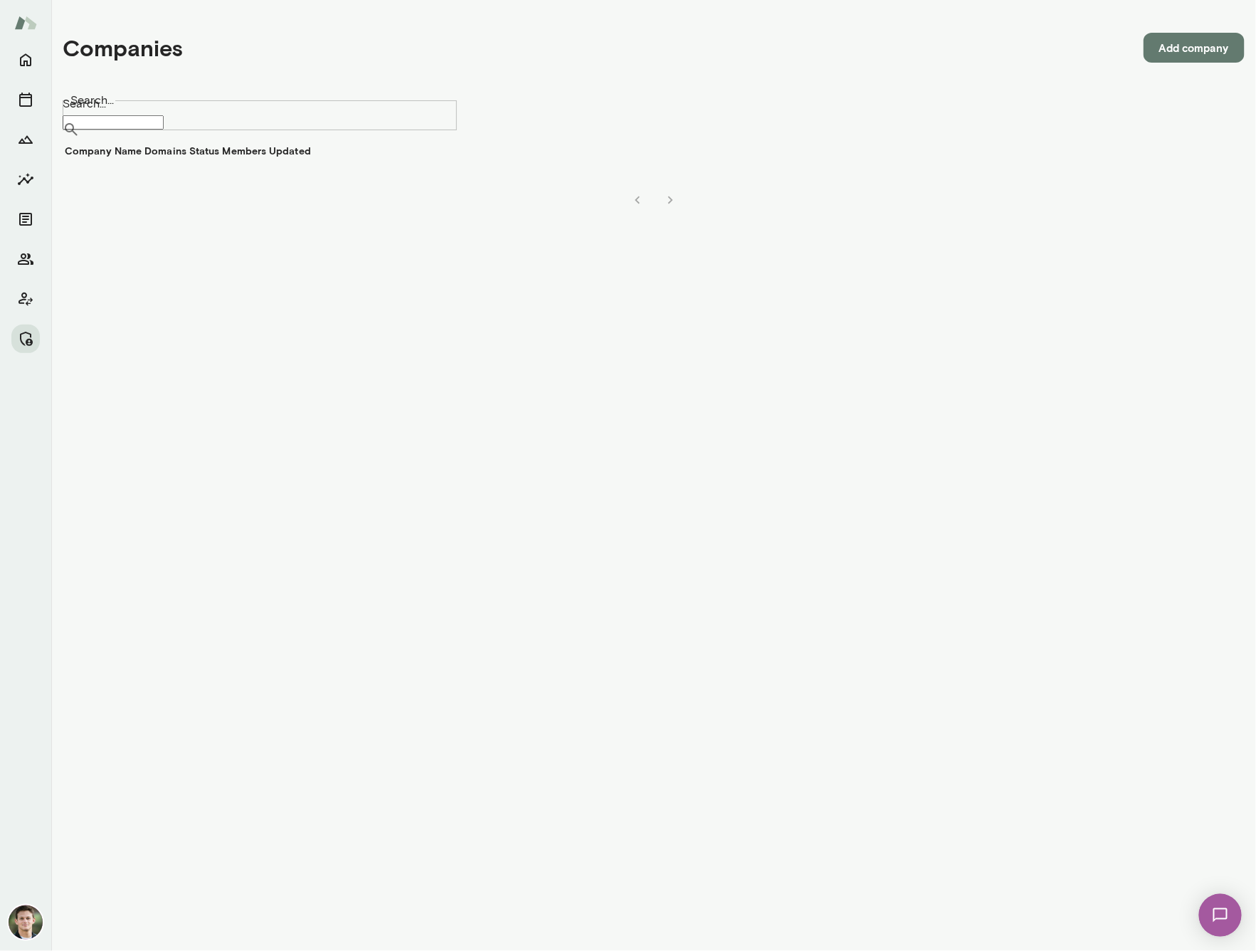
click at [164, 120] on input "Search..." at bounding box center [113, 122] width 101 height 14
type input "*****"
click at [142, 196] on td "Faire" at bounding box center [103, 178] width 78 height 36
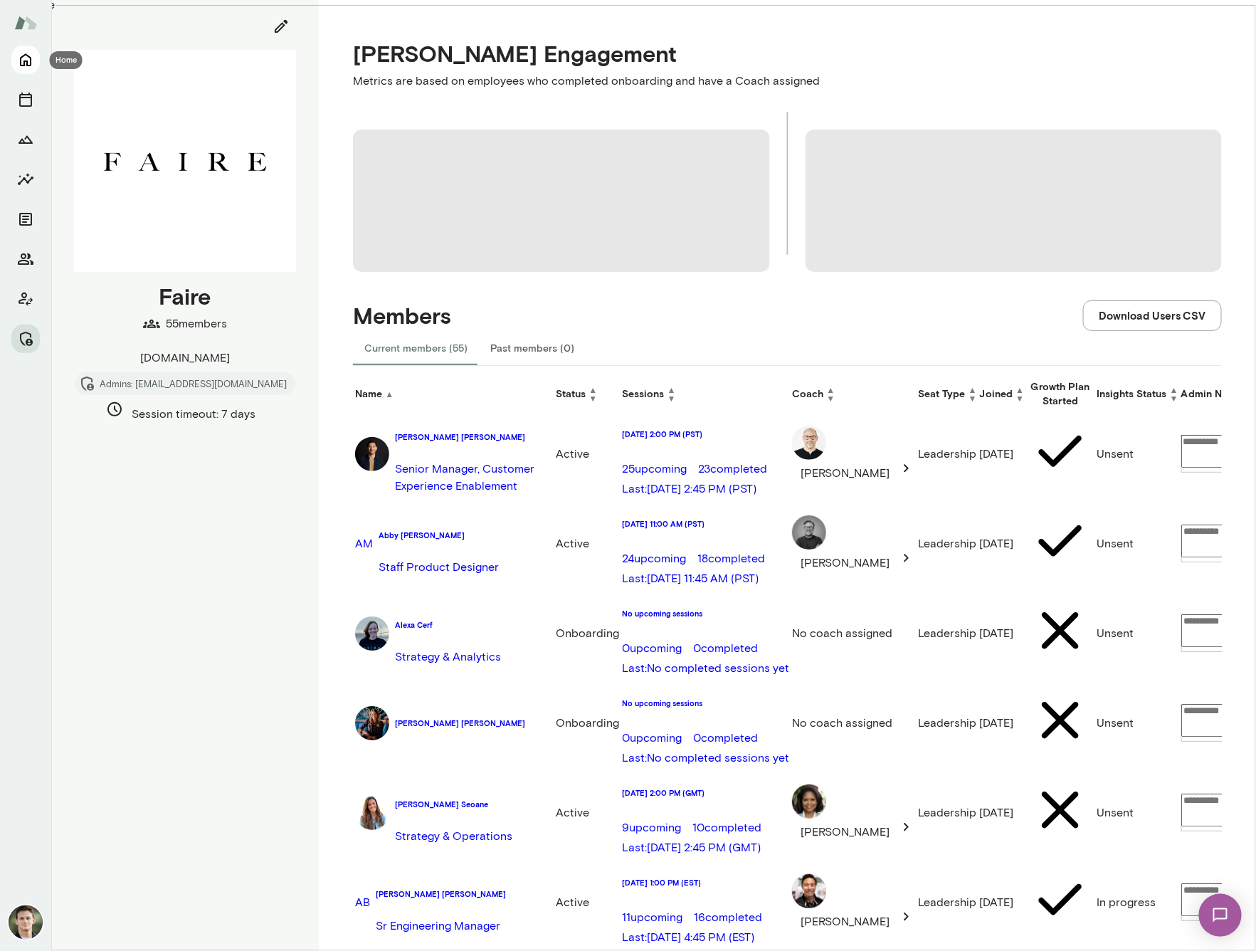
click at [28, 61] on icon "Home" at bounding box center [25, 59] width 17 height 17
